Goal: Book appointment/travel/reservation

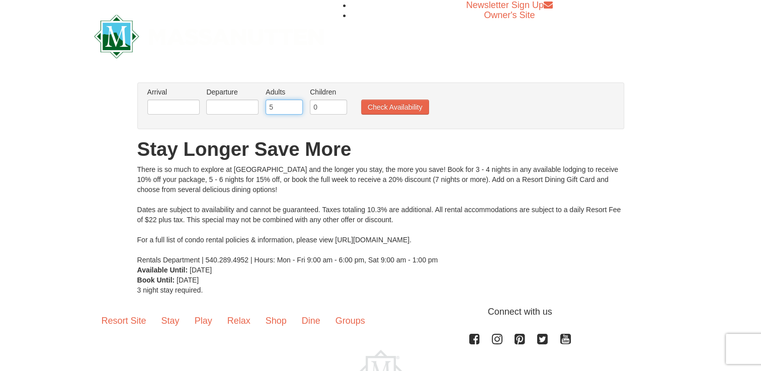
click at [296, 105] on input "5" at bounding box center [283, 107] width 37 height 15
click at [296, 105] on input "6" at bounding box center [283, 107] width 37 height 15
click at [296, 105] on input "7" at bounding box center [283, 107] width 37 height 15
type input "8"
click at [296, 105] on input "8" at bounding box center [283, 107] width 37 height 15
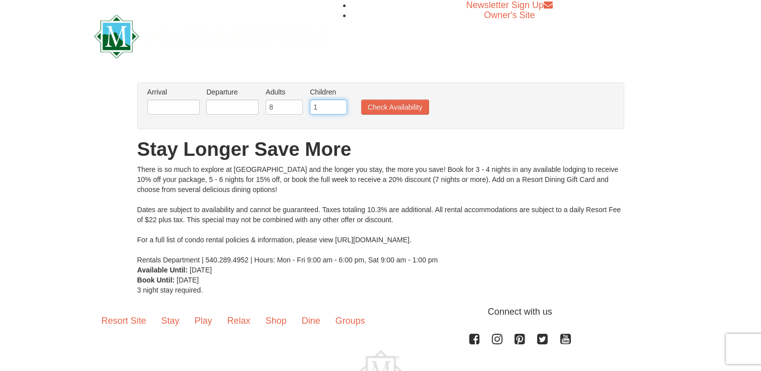
click at [337, 104] on input "1" at bounding box center [328, 107] width 37 height 15
click at [337, 104] on input "2" at bounding box center [328, 107] width 37 height 15
click at [337, 104] on input "3" at bounding box center [328, 107] width 37 height 15
click at [337, 104] on input "4" at bounding box center [328, 107] width 37 height 15
click at [337, 104] on input "5" at bounding box center [328, 107] width 37 height 15
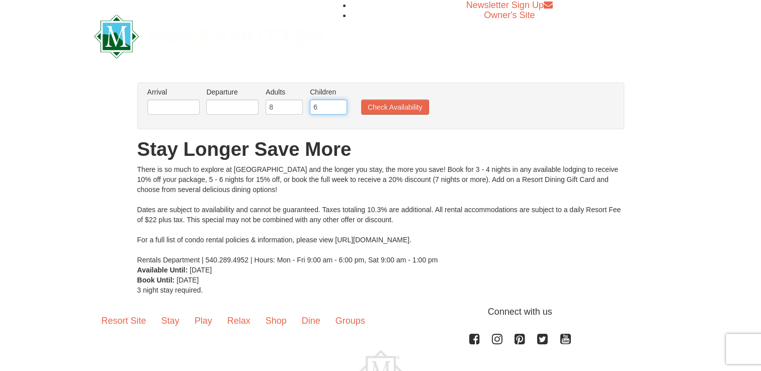
click at [337, 104] on input "6" at bounding box center [328, 107] width 37 height 15
type input "7"
click at [337, 104] on input "7" at bounding box center [328, 107] width 37 height 15
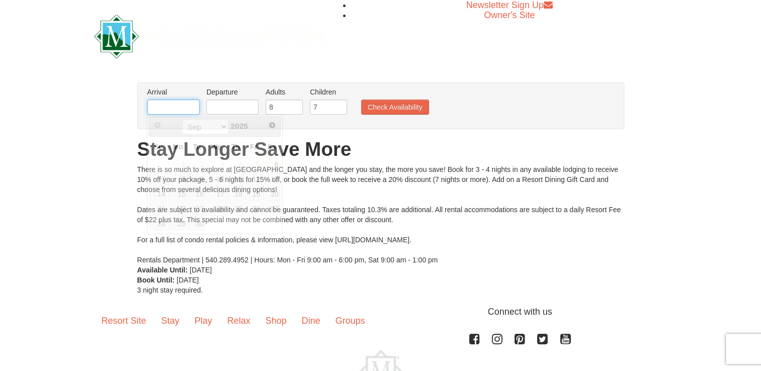
click at [197, 104] on input "text" at bounding box center [173, 107] width 52 height 15
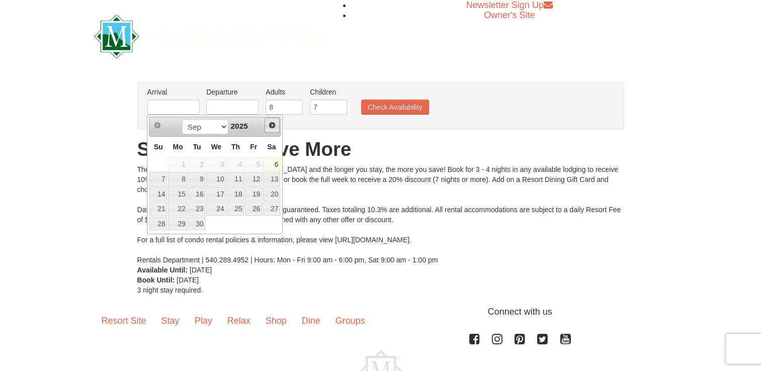
click at [270, 121] on span "Next" at bounding box center [272, 125] width 8 height 8
click at [275, 207] on link "27" at bounding box center [271, 209] width 17 height 14
type input "[DATE]"
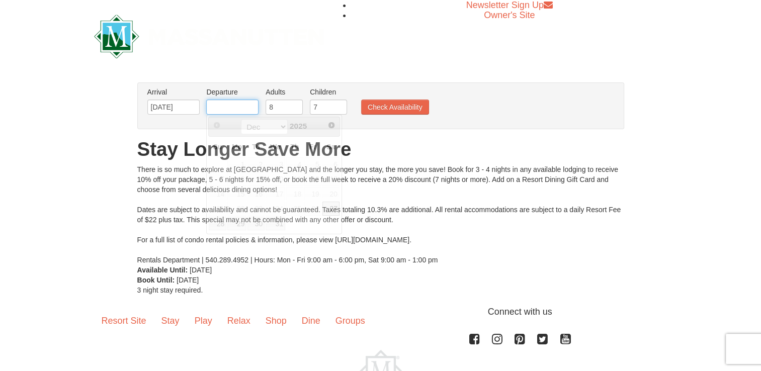
click at [253, 107] on input "text" at bounding box center [232, 107] width 52 height 15
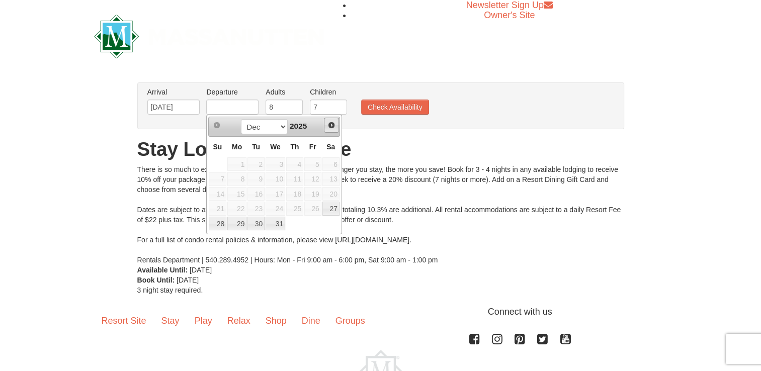
click at [335, 120] on link "Next" at bounding box center [331, 125] width 15 height 15
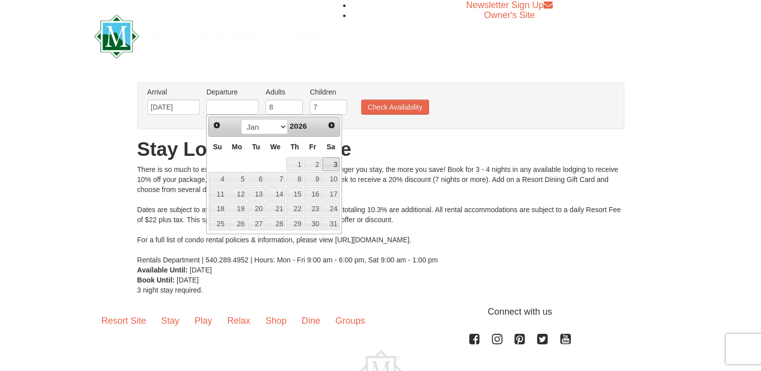
click at [330, 165] on link "3" at bounding box center [330, 164] width 17 height 14
type input "[DATE]"
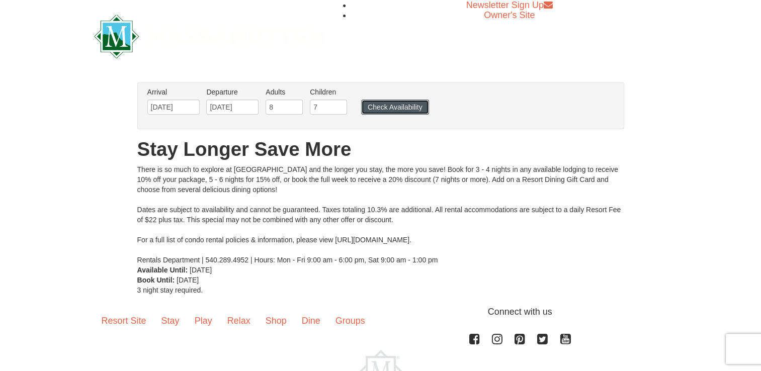
click at [394, 109] on button "Check Availability" at bounding box center [395, 107] width 68 height 15
